Goal: Task Accomplishment & Management: Use online tool/utility

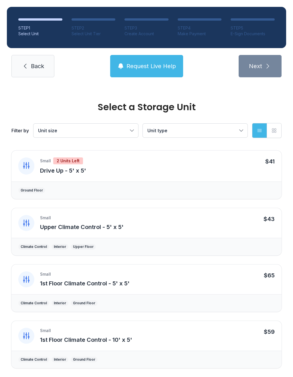
click at [39, 72] on link "Back" at bounding box center [32, 66] width 43 height 22
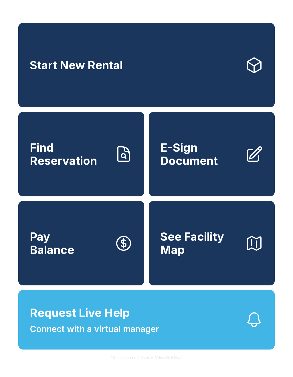
click at [209, 158] on span "E-Sign Document" at bounding box center [200, 154] width 80 height 26
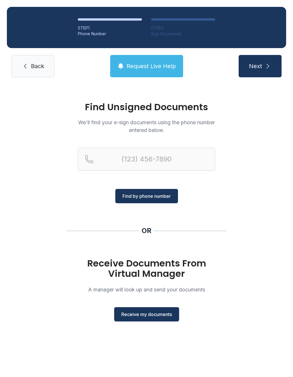
click at [174, 335] on div "Find Unsigned Documents We'll find your e-sign documents using the phone number…" at bounding box center [146, 214] width 293 height 260
click at [155, 306] on div "Receive Documents From Virtual Manager A manager will look up and send your doc…" at bounding box center [146, 289] width 137 height 63
click at [150, 310] on button "Receive my documents" at bounding box center [146, 314] width 65 height 14
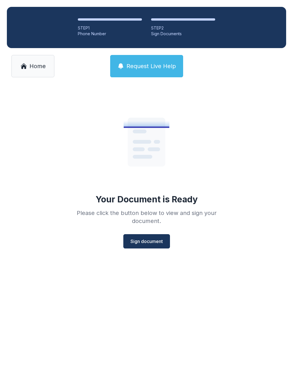
click at [163, 242] on span "Sign document" at bounding box center [146, 241] width 32 height 7
